Goal: Check status: Check status

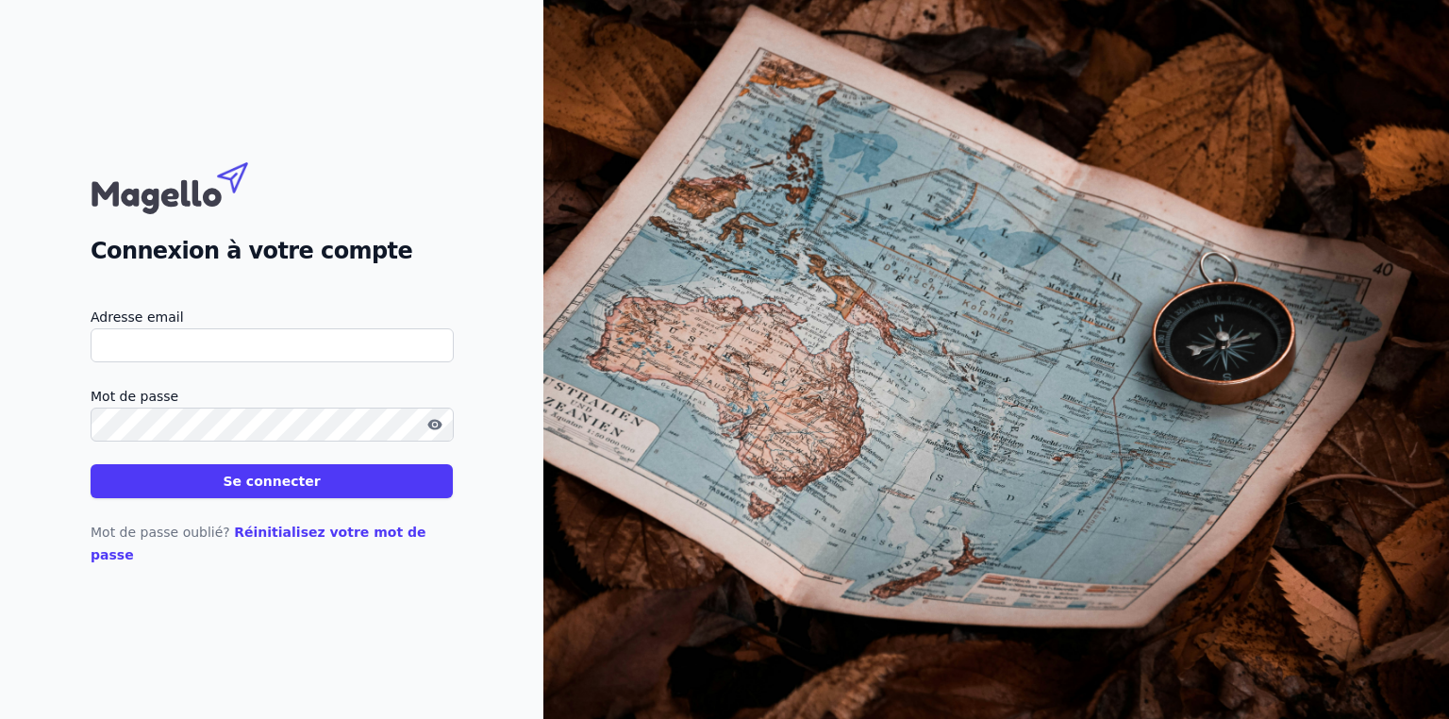
type input "[PERSON_NAME][EMAIL_ADDRESS][DOMAIN_NAME]"
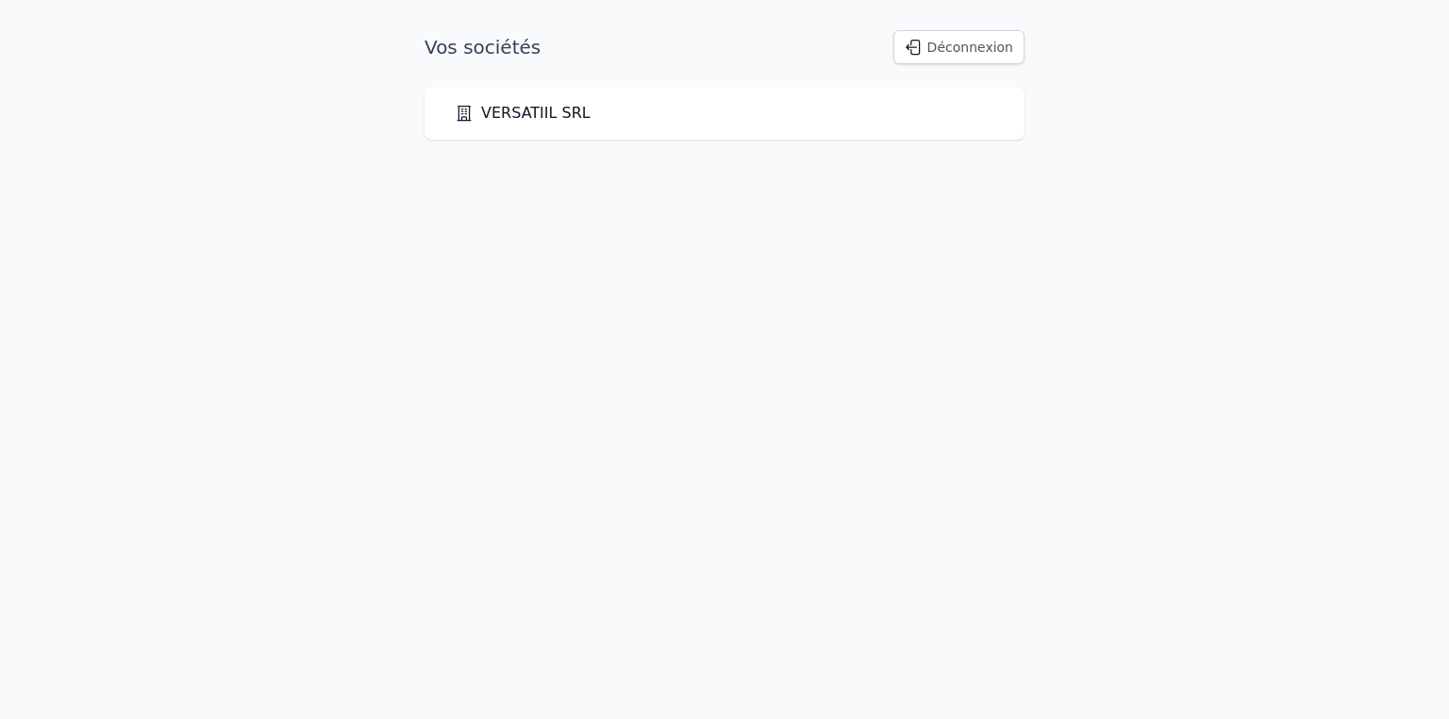
click at [568, 114] on link "VERSATIIL SRL" at bounding box center [523, 113] width 136 height 23
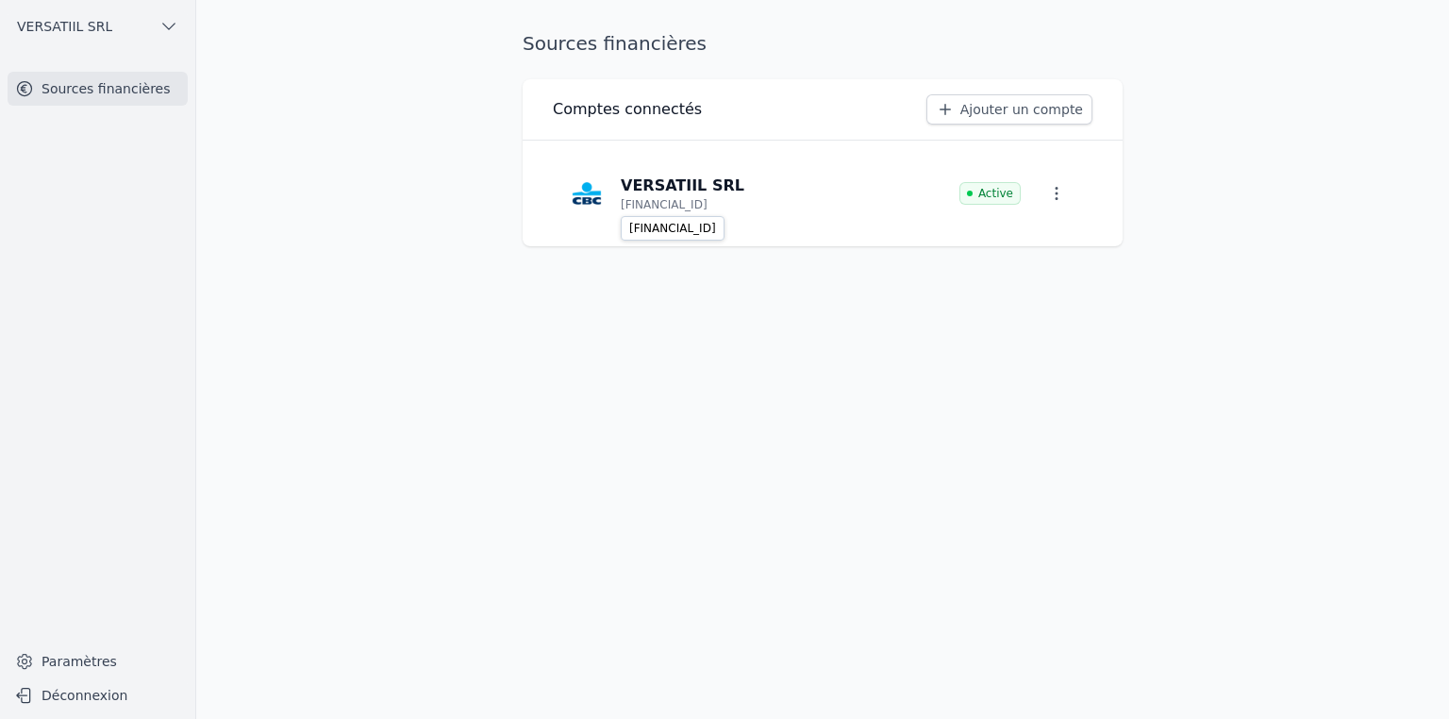
click at [679, 209] on p "[FINANCIAL_ID]" at bounding box center [664, 204] width 87 height 15
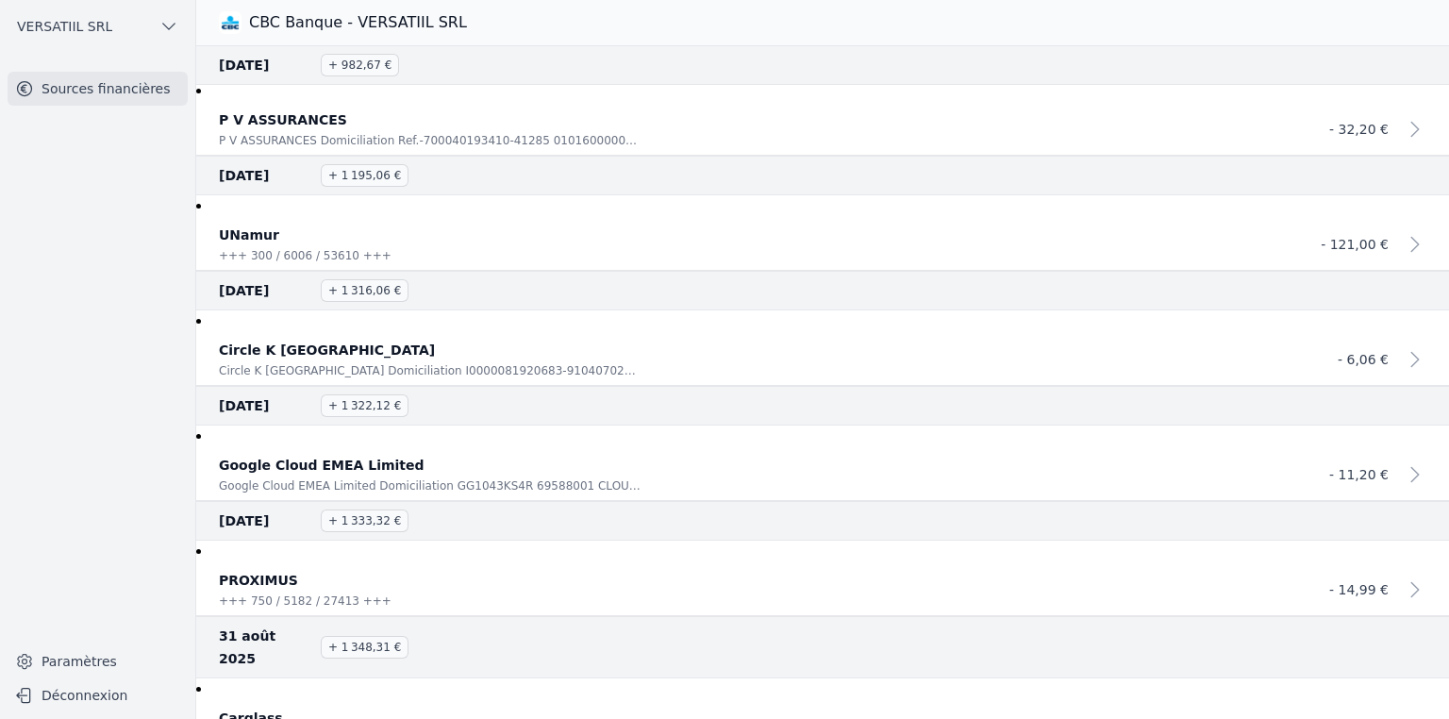
scroll to position [1730, 0]
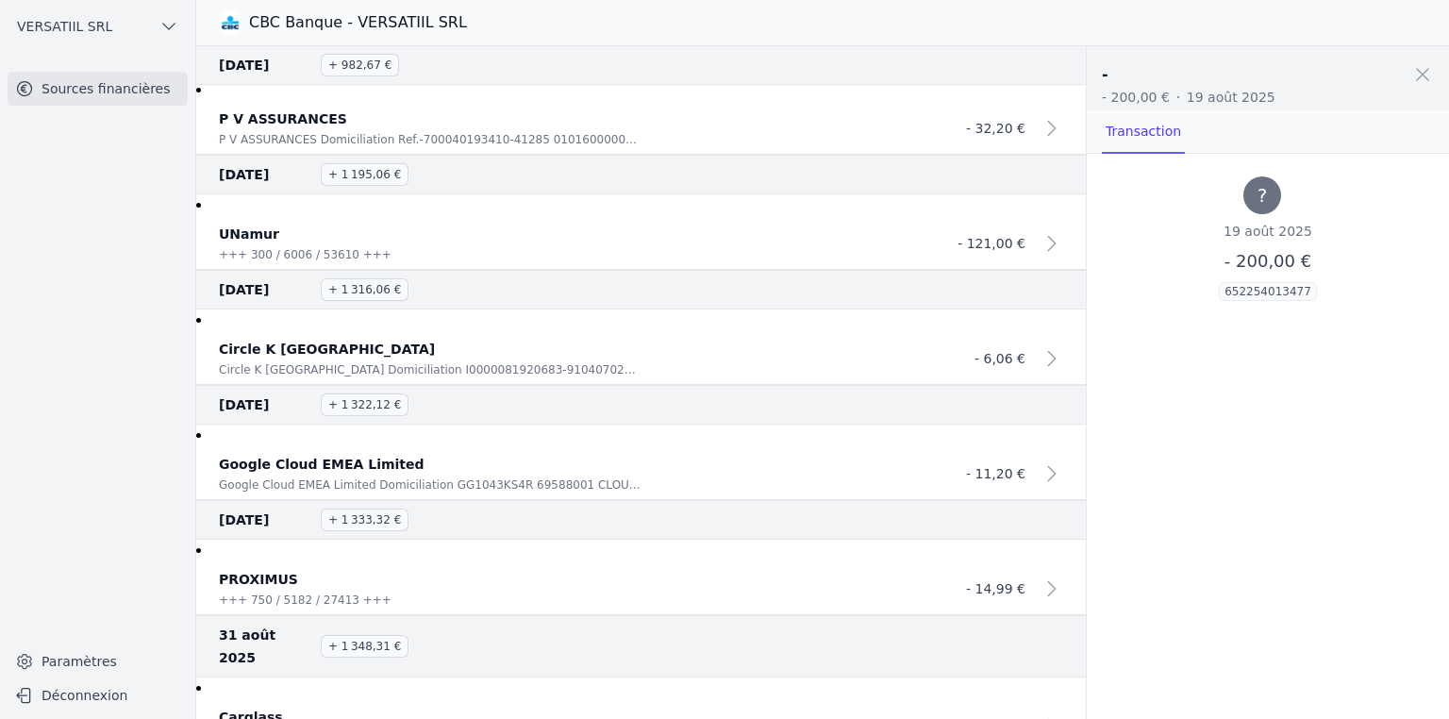
scroll to position [1639, 0]
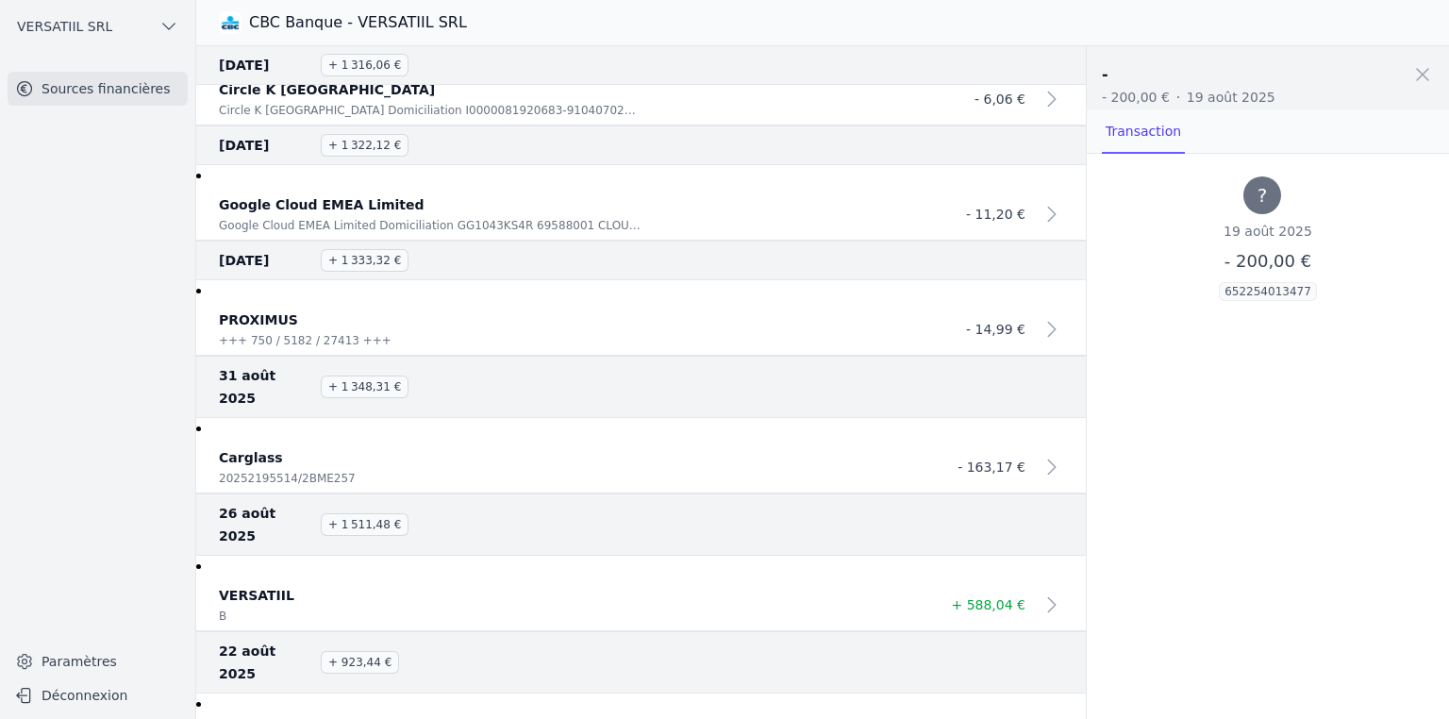
click at [1270, 199] on span "?" at bounding box center [1263, 195] width 38 height 38
click at [1262, 251] on span "- 200,00 €" at bounding box center [1268, 261] width 87 height 20
click at [1257, 285] on p "652254013477" at bounding box center [1268, 291] width 98 height 19
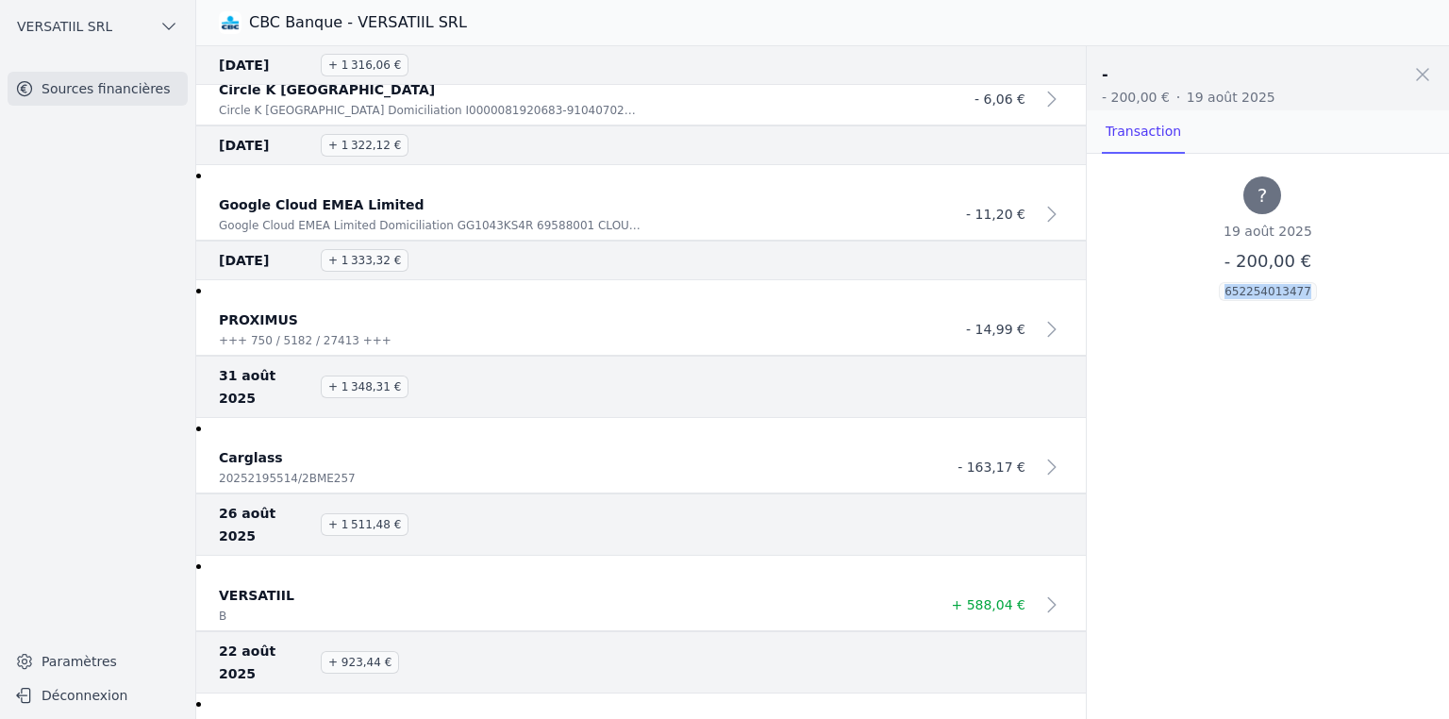
click at [1257, 285] on p "652254013477" at bounding box center [1268, 291] width 98 height 19
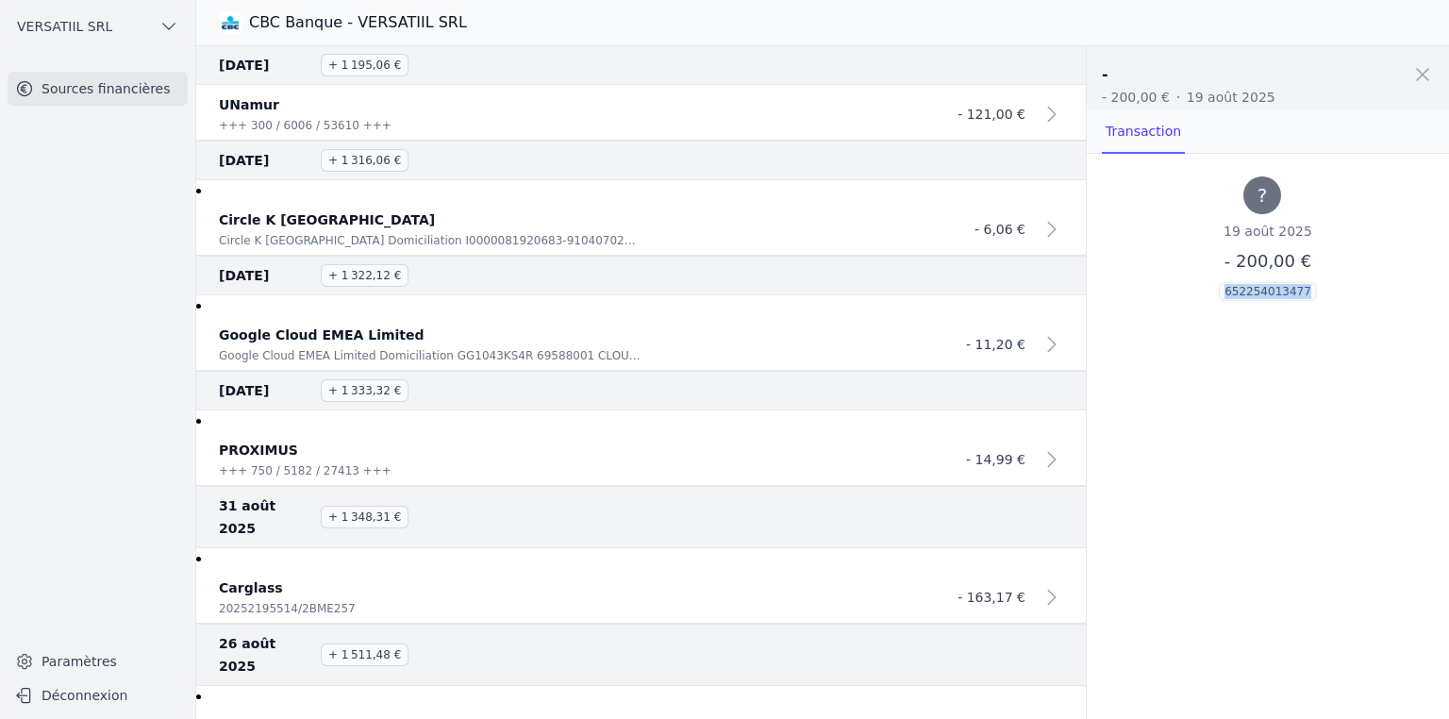
scroll to position [1538, 0]
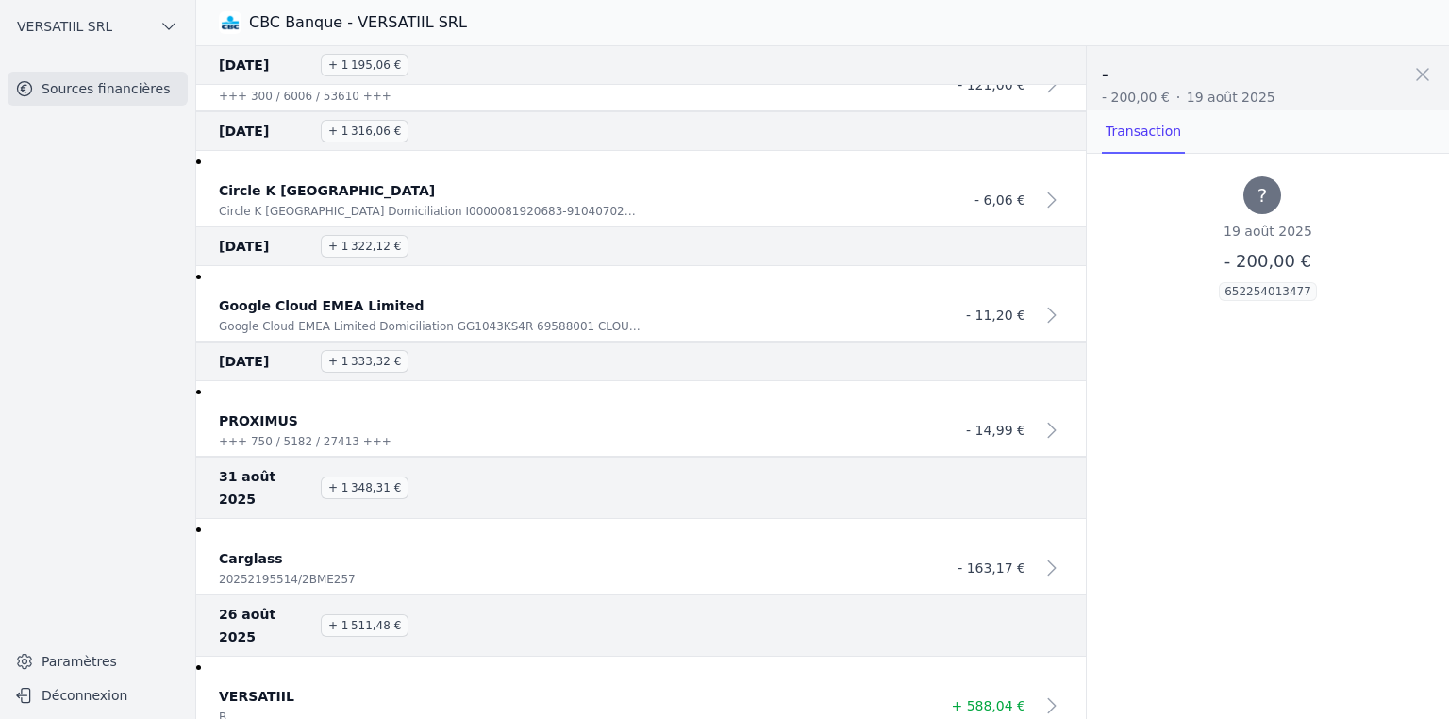
click at [166, 269] on nav "Sources financières" at bounding box center [97, 350] width 165 height 556
